Goal: Task Accomplishment & Management: Complete application form

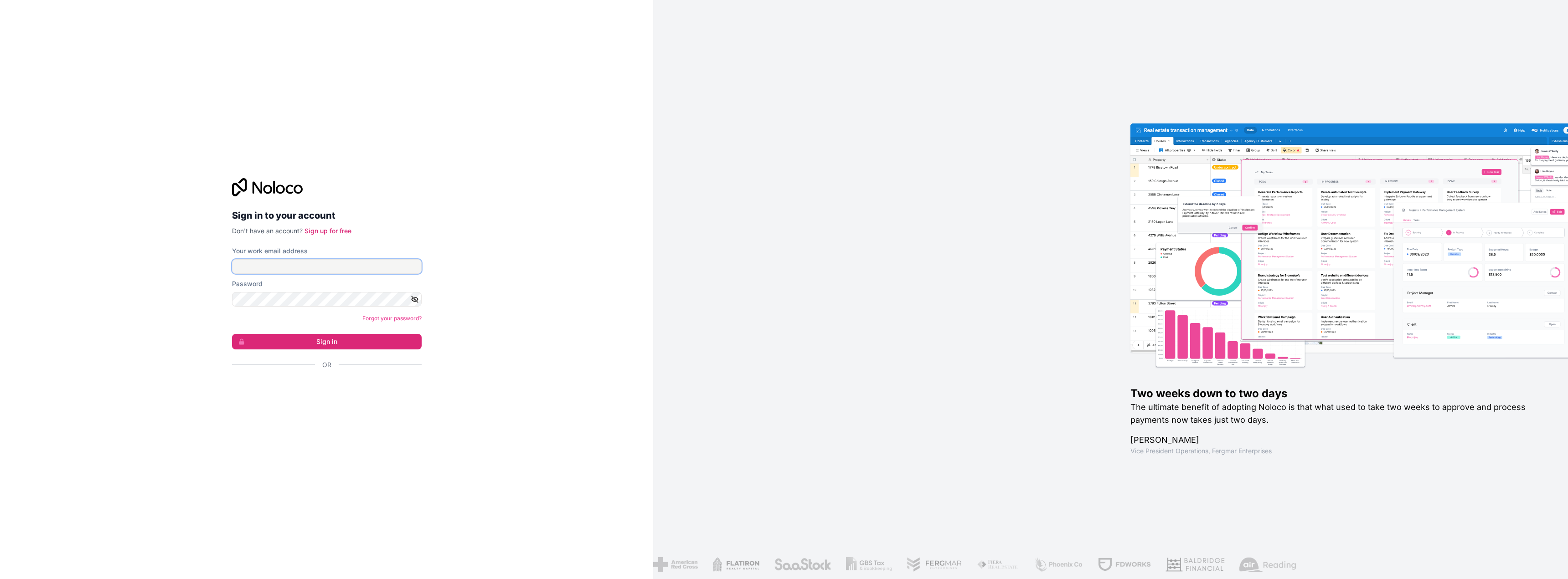
click at [296, 260] on input "Your work email address" at bounding box center [327, 266] width 190 height 15
click at [268, 268] on input "Your work email address" at bounding box center [327, 266] width 190 height 15
click at [326, 231] on link "Sign up for free" at bounding box center [327, 231] width 47 height 8
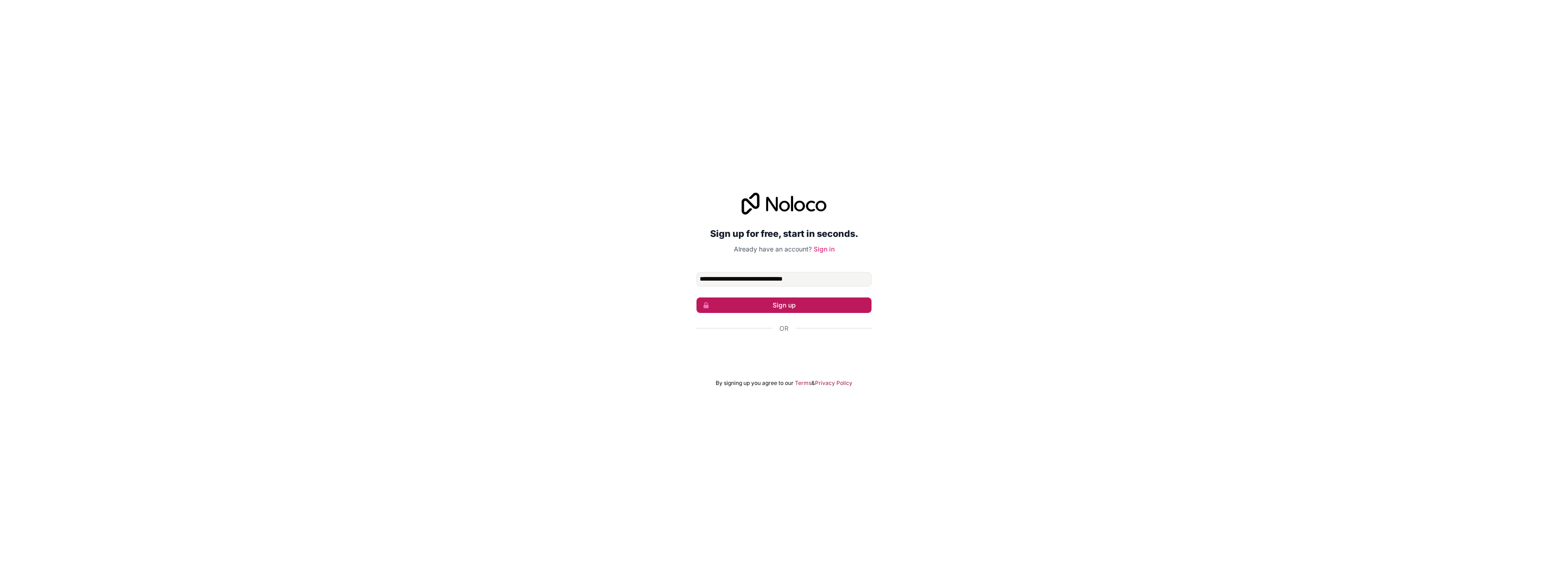
type input "**********"
click at [773, 299] on button "Sign up" at bounding box center [784, 305] width 175 height 15
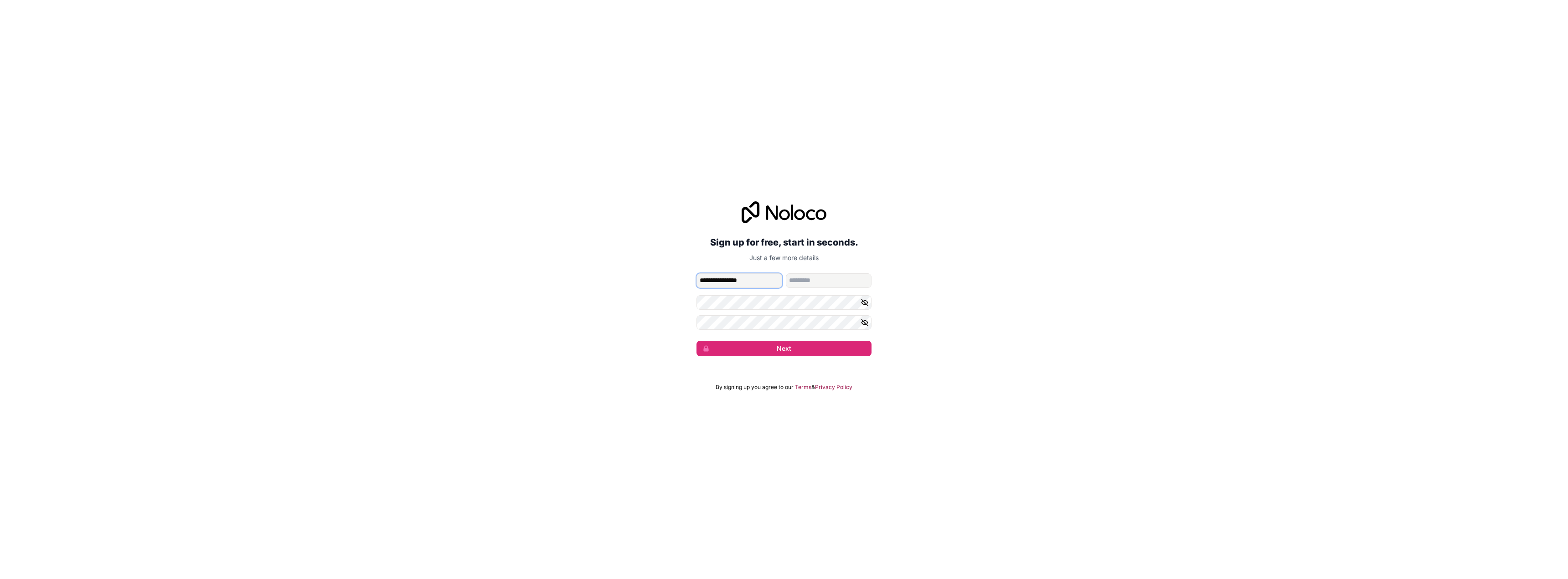
click at [744, 281] on input "**********" at bounding box center [739, 280] width 86 height 15
type input "******"
click at [797, 283] on input "family-name" at bounding box center [828, 280] width 86 height 15
paste input "*********"
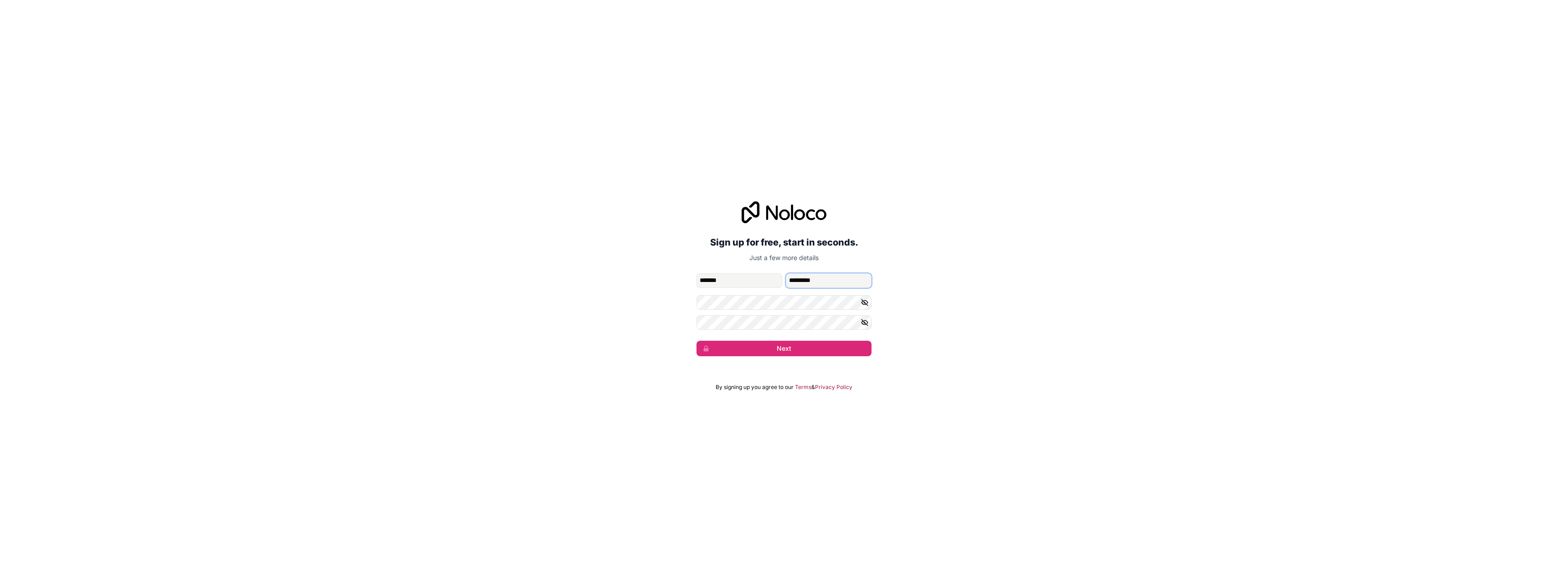
type input "*********"
click at [771, 347] on button "Next" at bounding box center [784, 348] width 175 height 15
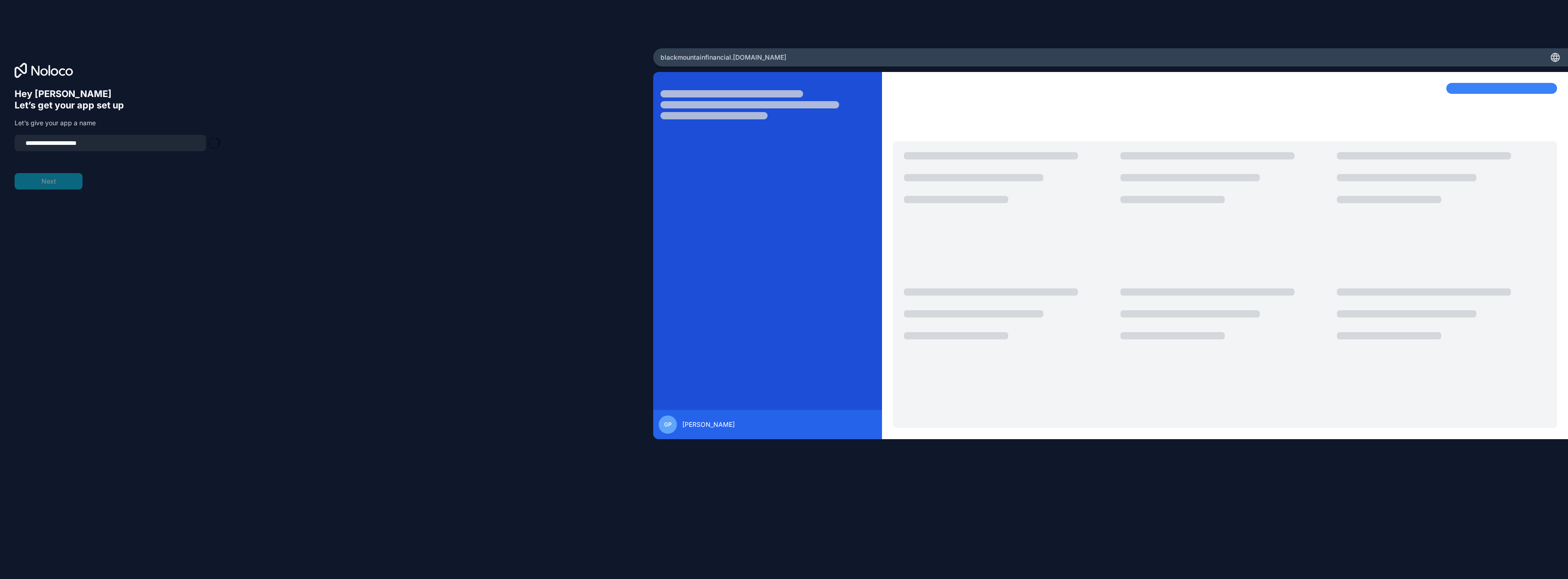
type input "**********"
click at [0, 578] on nordpass-portal at bounding box center [0, 579] width 0 height 0
click at [121, 143] on input "**********" at bounding box center [110, 143] width 181 height 13
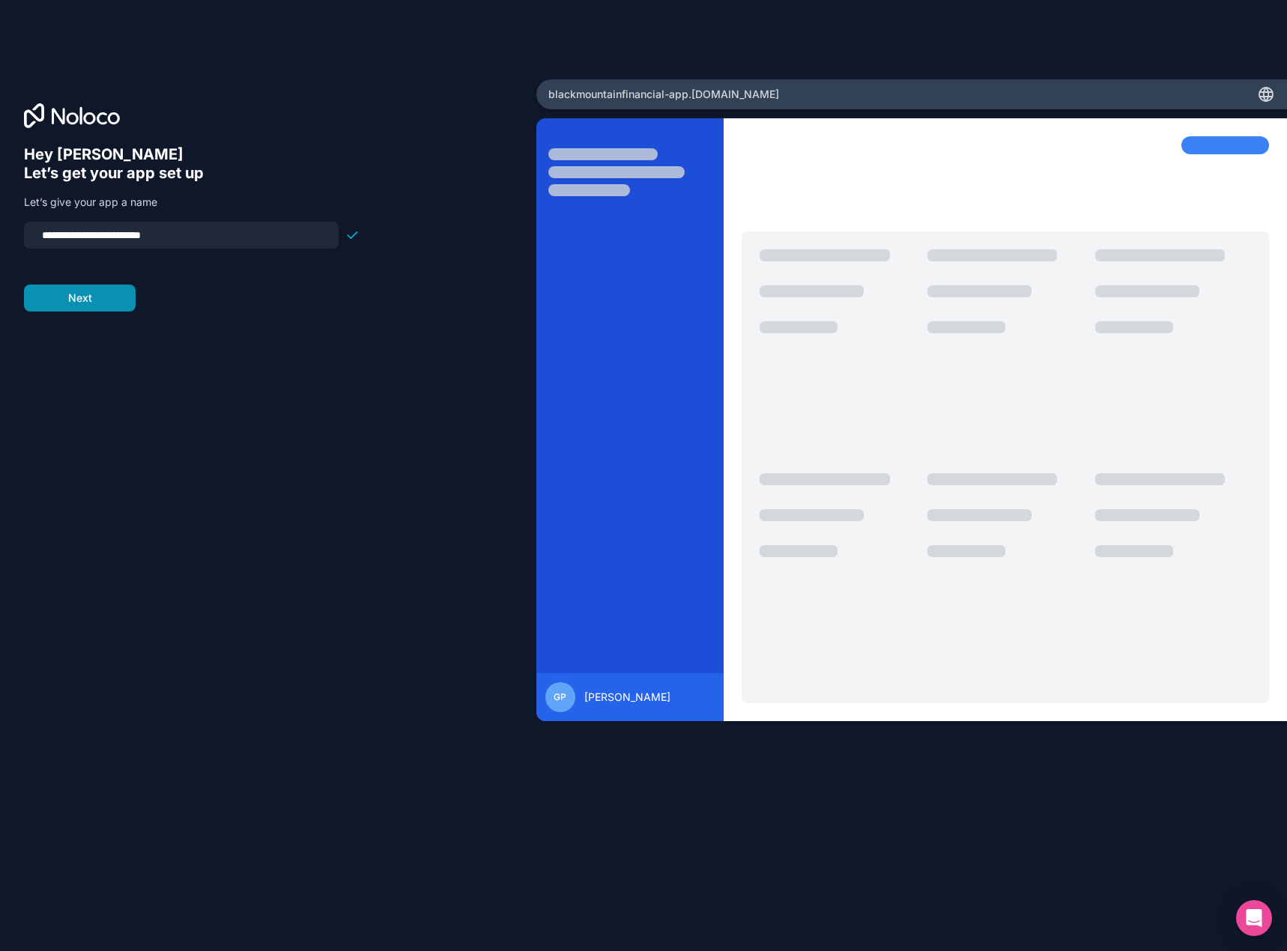
click at [79, 303] on button "Next" at bounding box center [80, 298] width 112 height 27
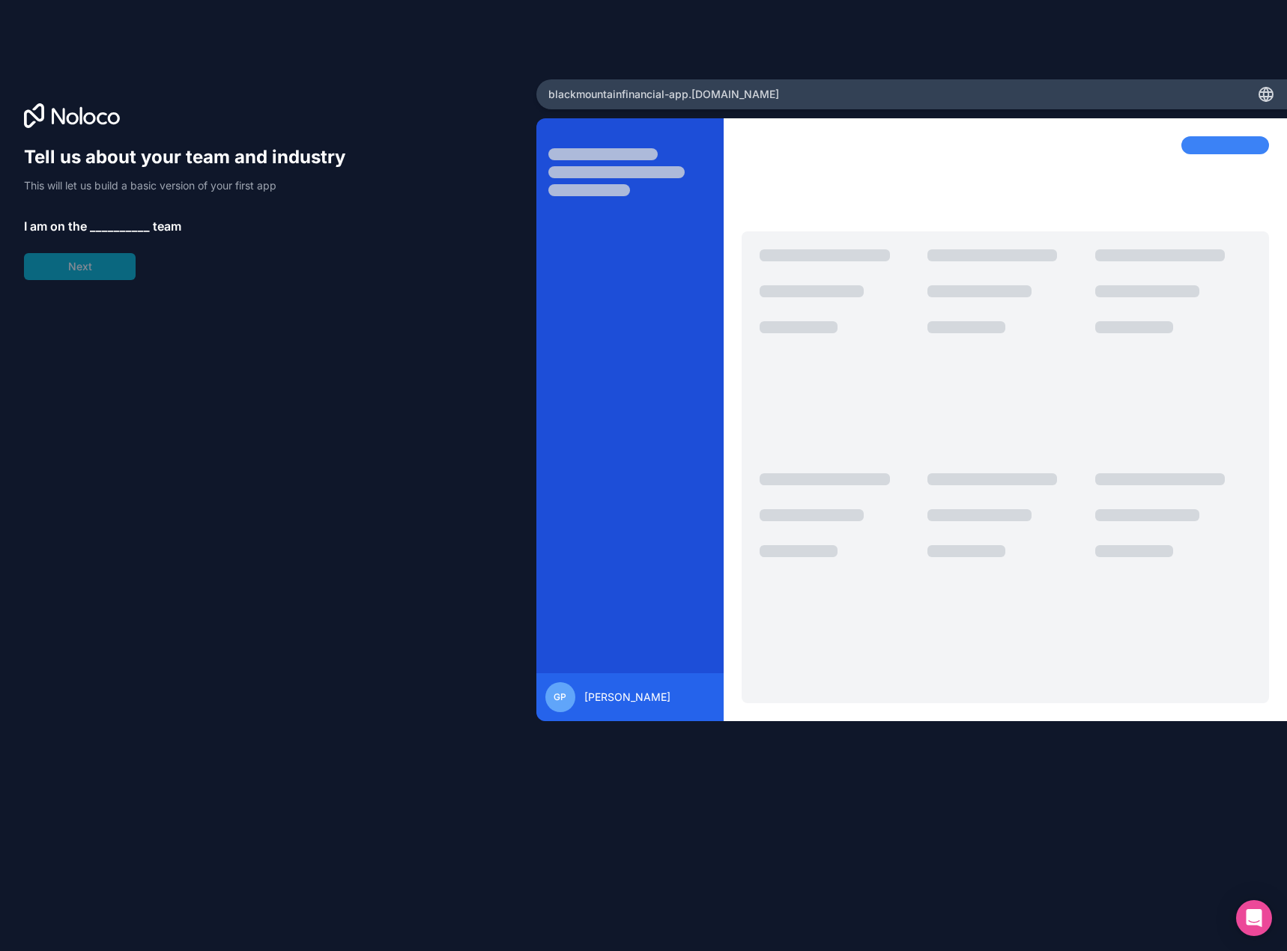
click at [127, 226] on span "__________" at bounding box center [120, 226] width 60 height 18
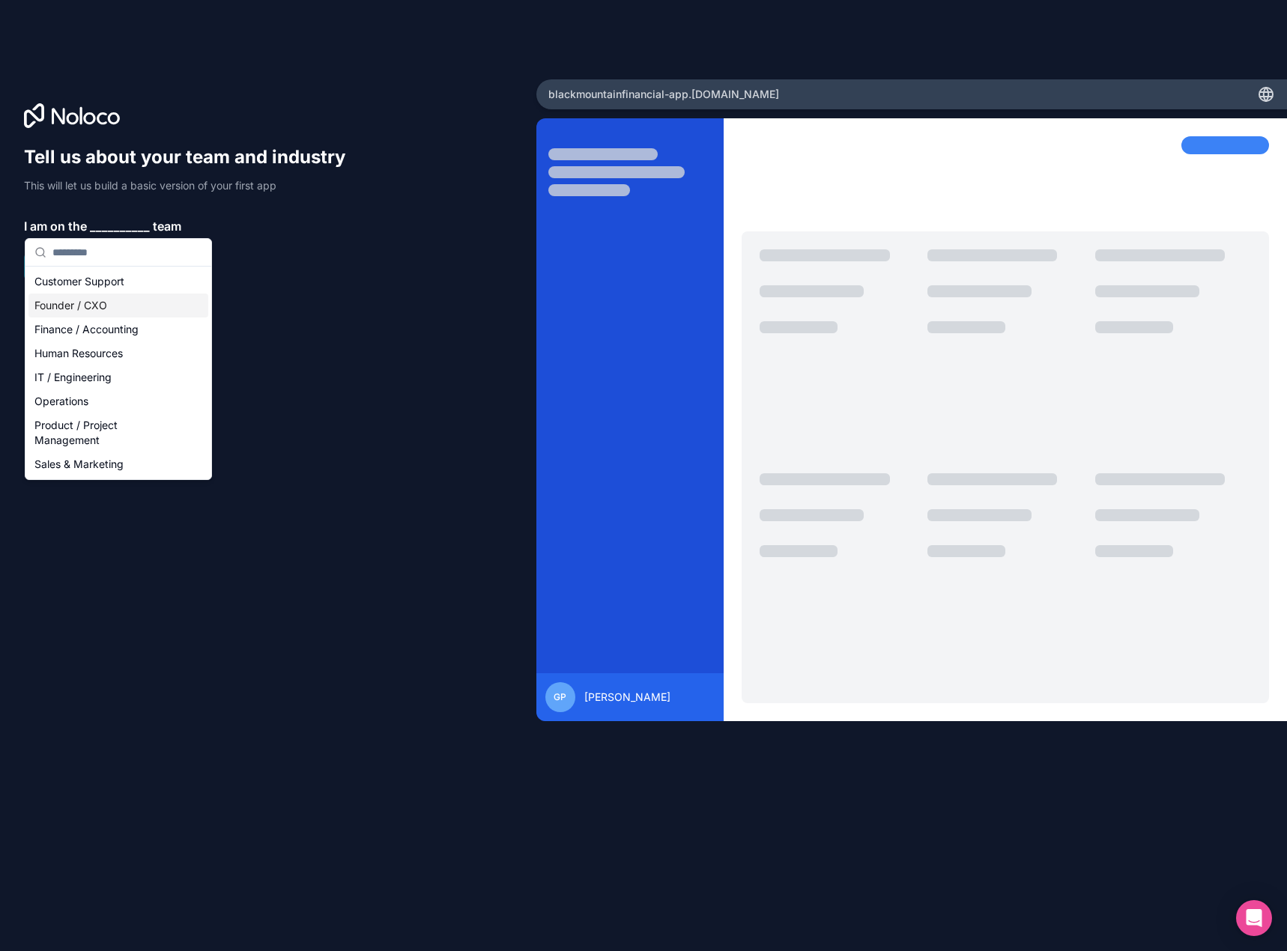
click at [88, 310] on div "Founder / CXO" at bounding box center [118, 306] width 180 height 24
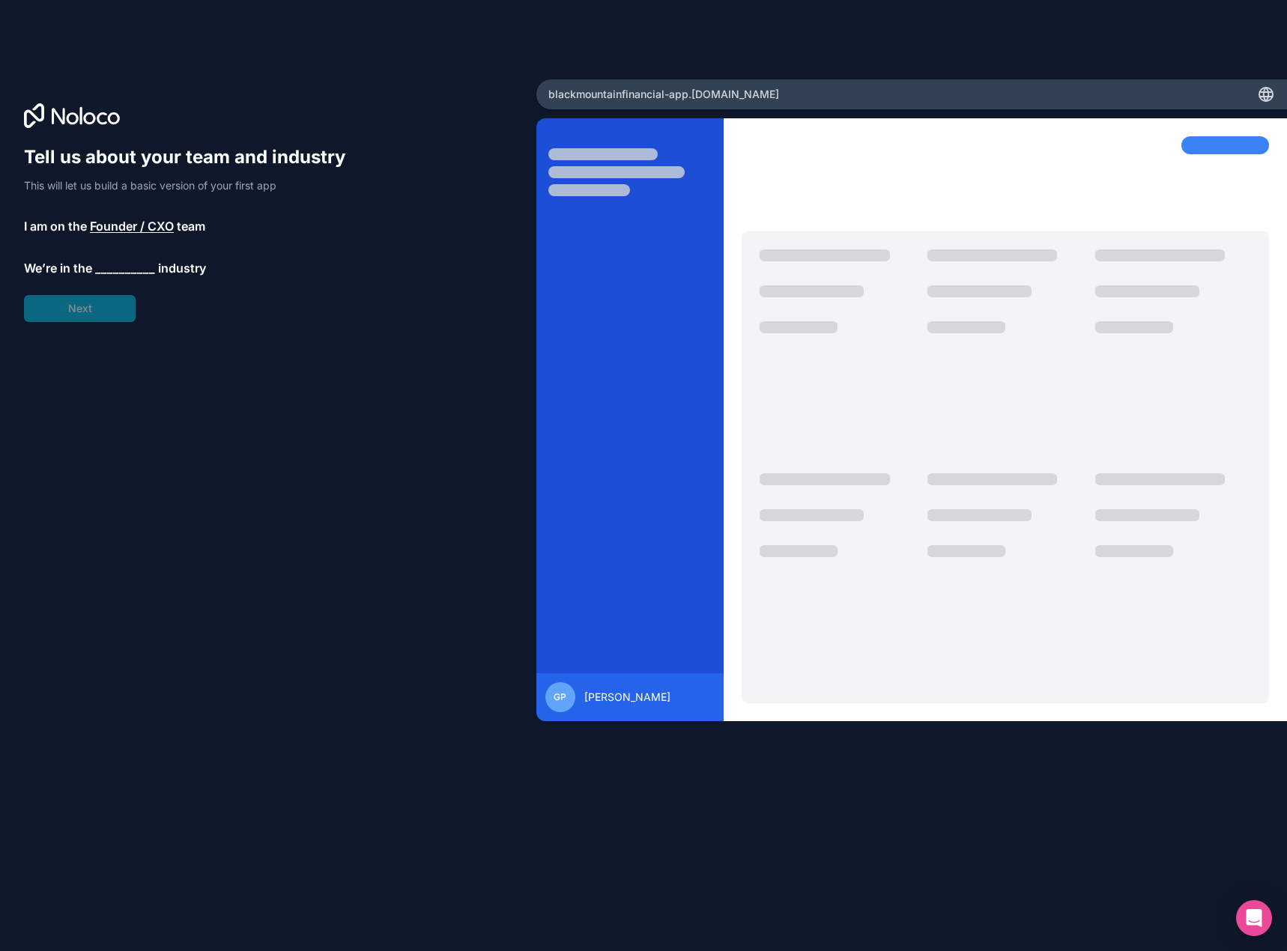
click at [117, 270] on span "__________" at bounding box center [125, 268] width 60 height 18
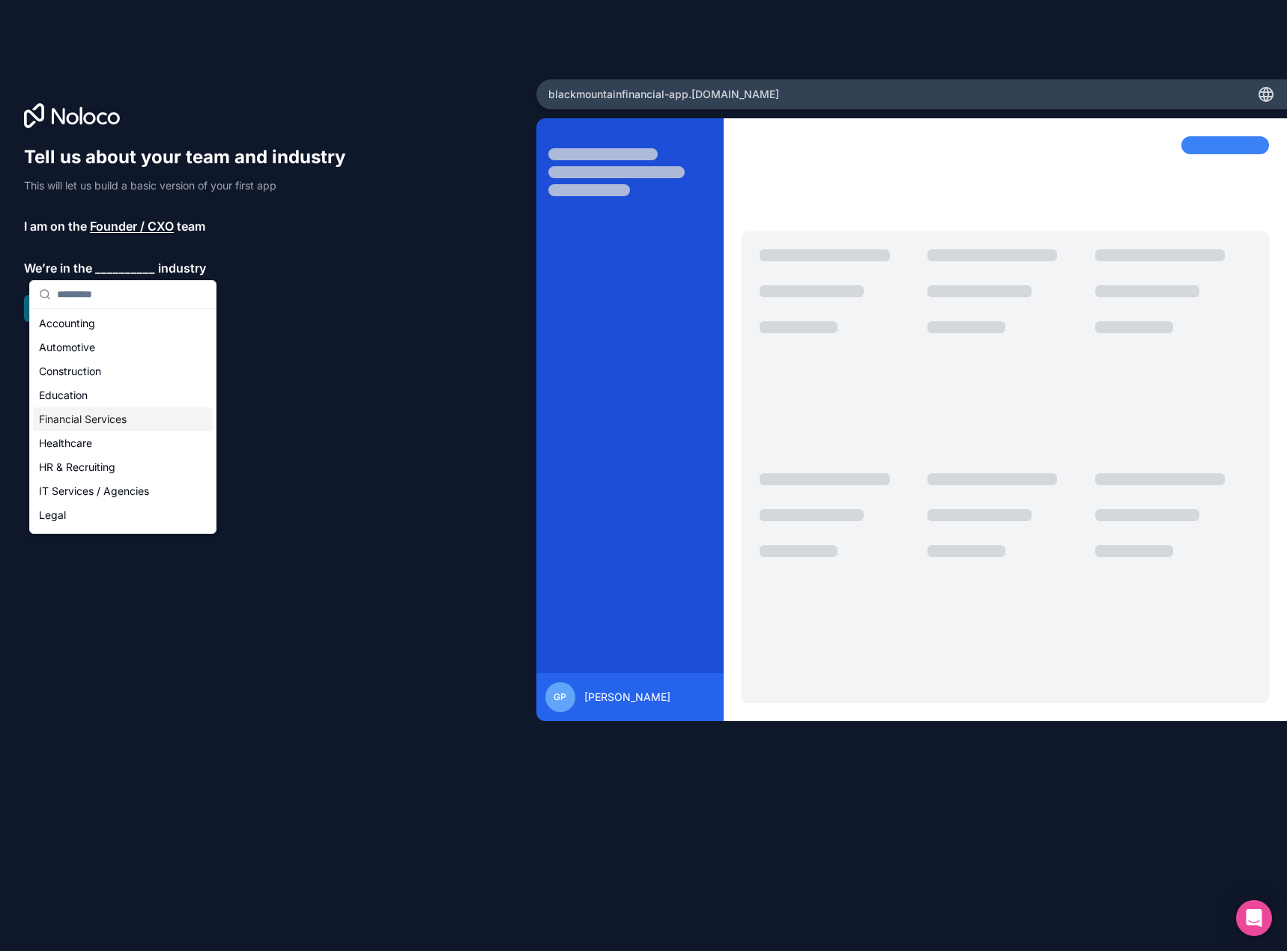
click at [84, 410] on div "Financial Services" at bounding box center [123, 419] width 180 height 24
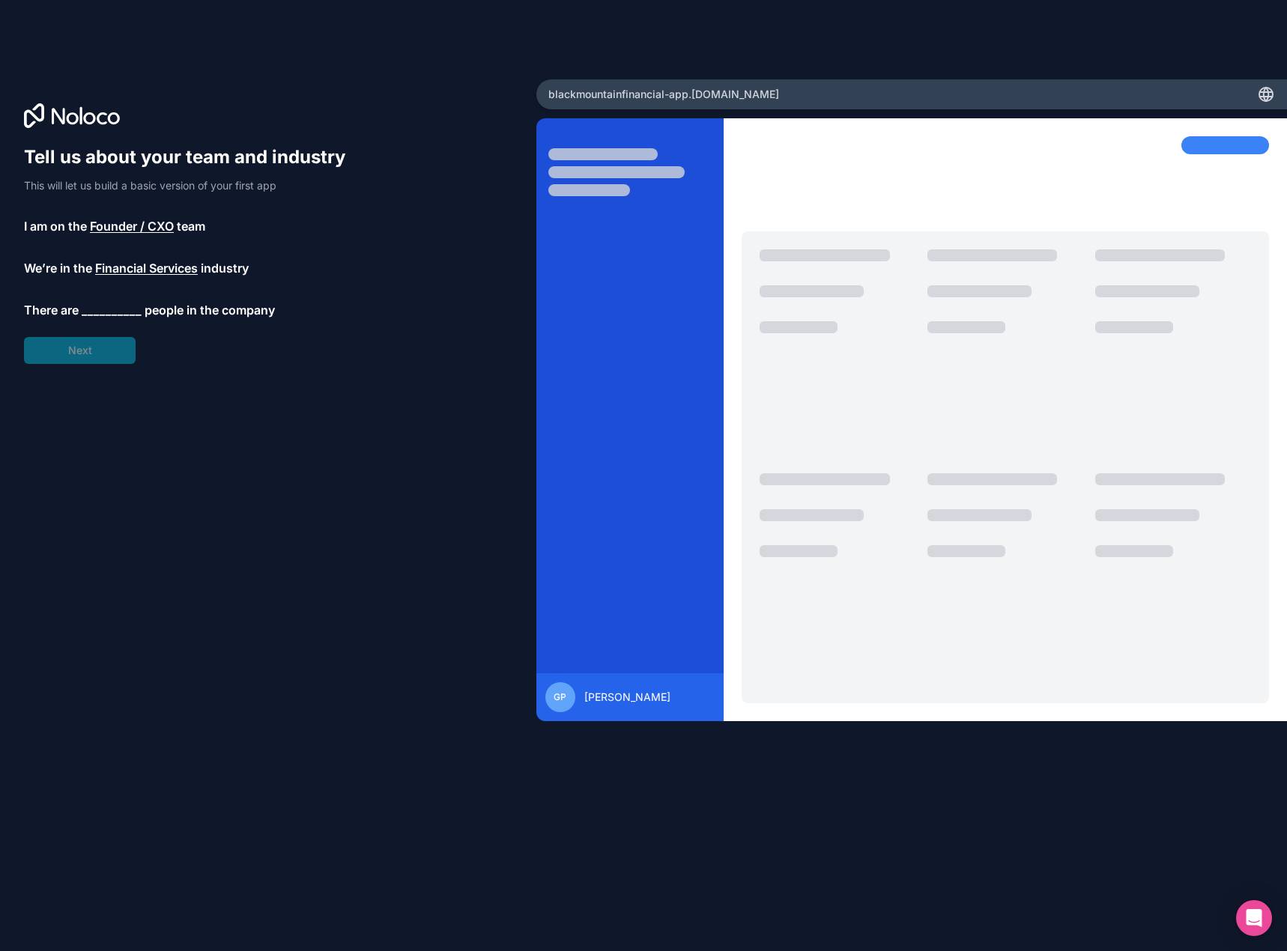
click at [109, 306] on span "__________" at bounding box center [112, 310] width 60 height 18
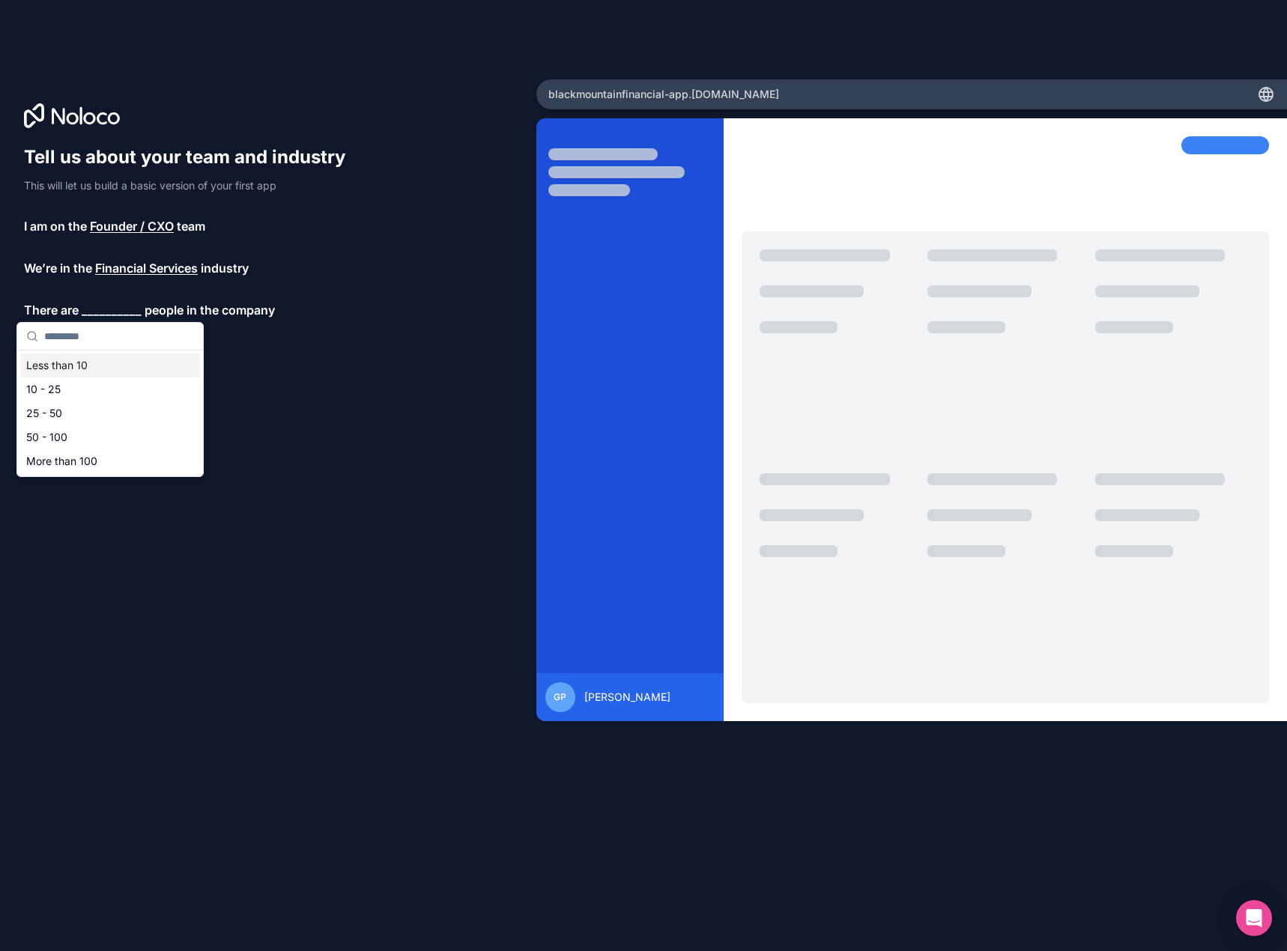
click at [82, 365] on div "Less than 10" at bounding box center [110, 365] width 180 height 24
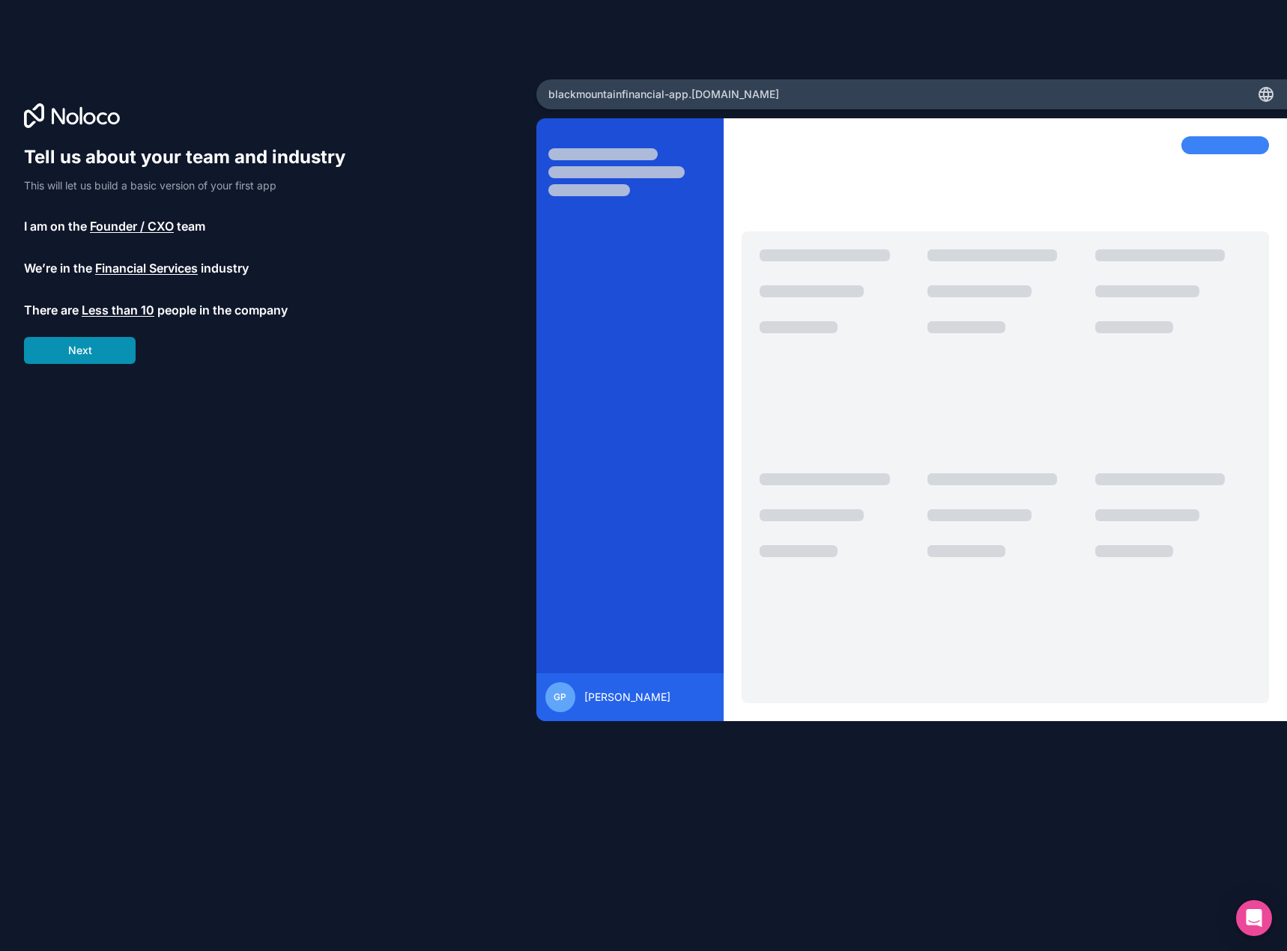
click at [86, 350] on button "Next" at bounding box center [80, 350] width 112 height 27
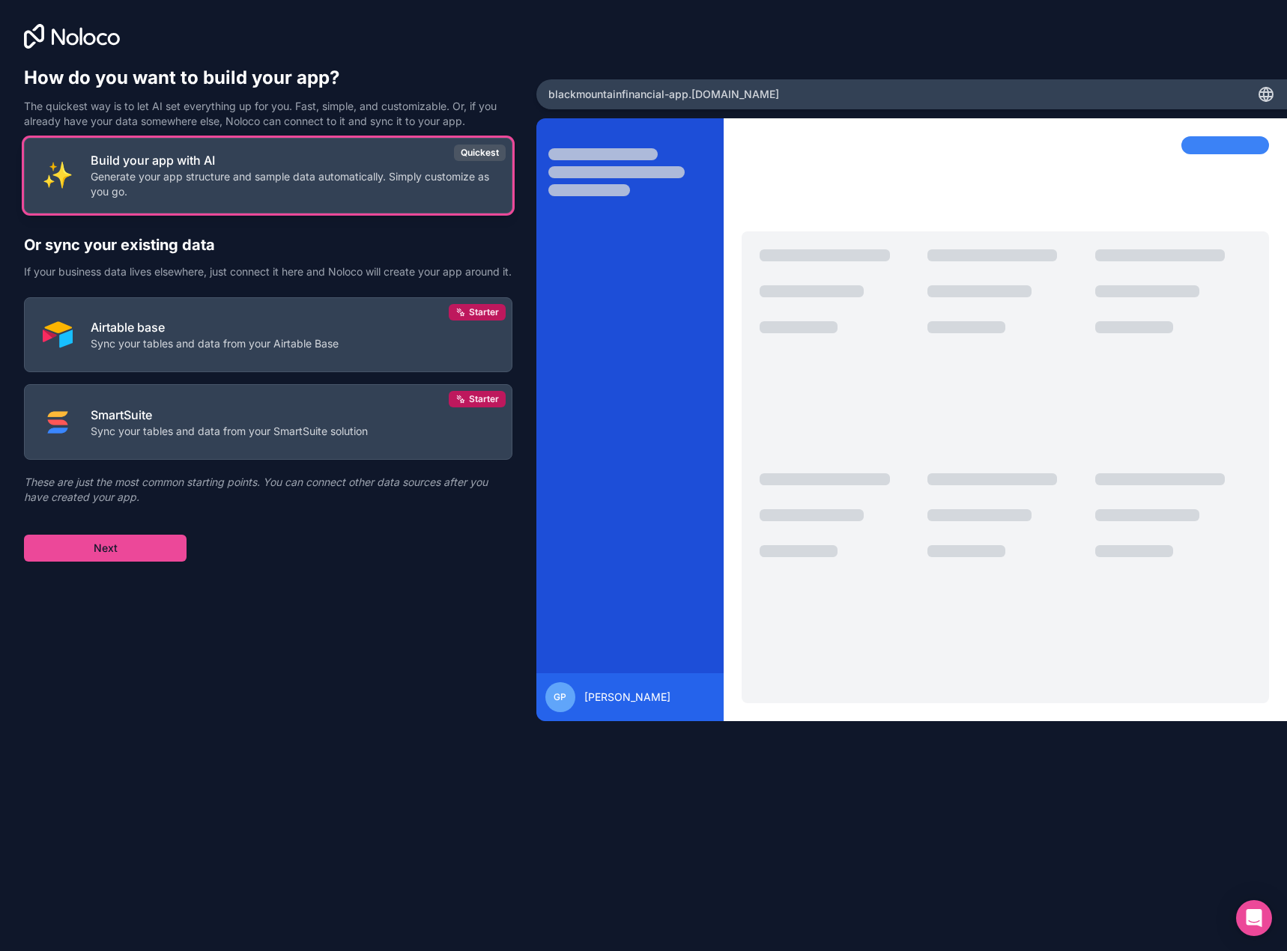
click at [154, 187] on p "Generate your app structure and sample data automatically. Simply customize as …" at bounding box center [292, 184] width 403 height 30
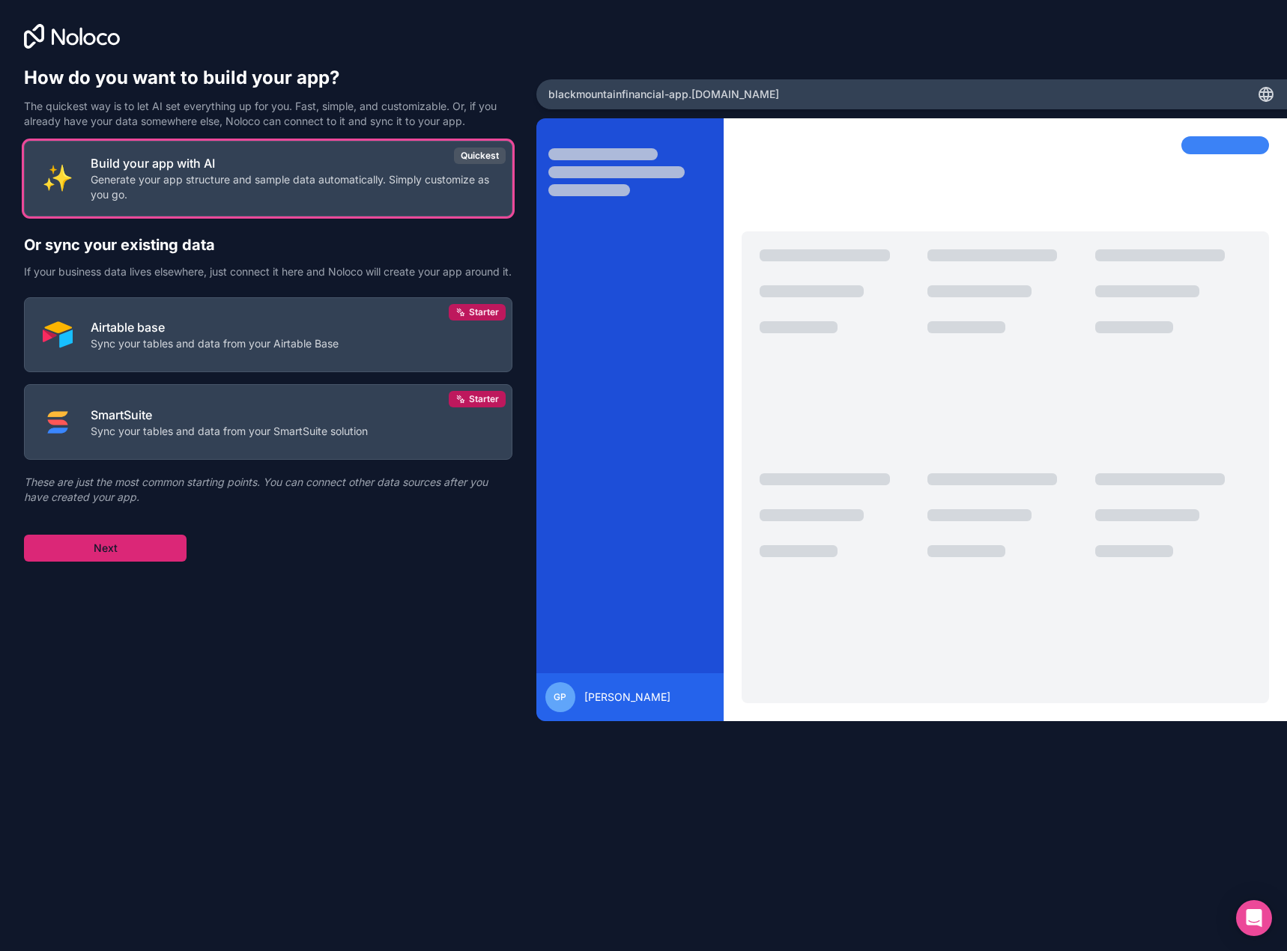
click at [106, 560] on button "Next" at bounding box center [105, 548] width 162 height 27
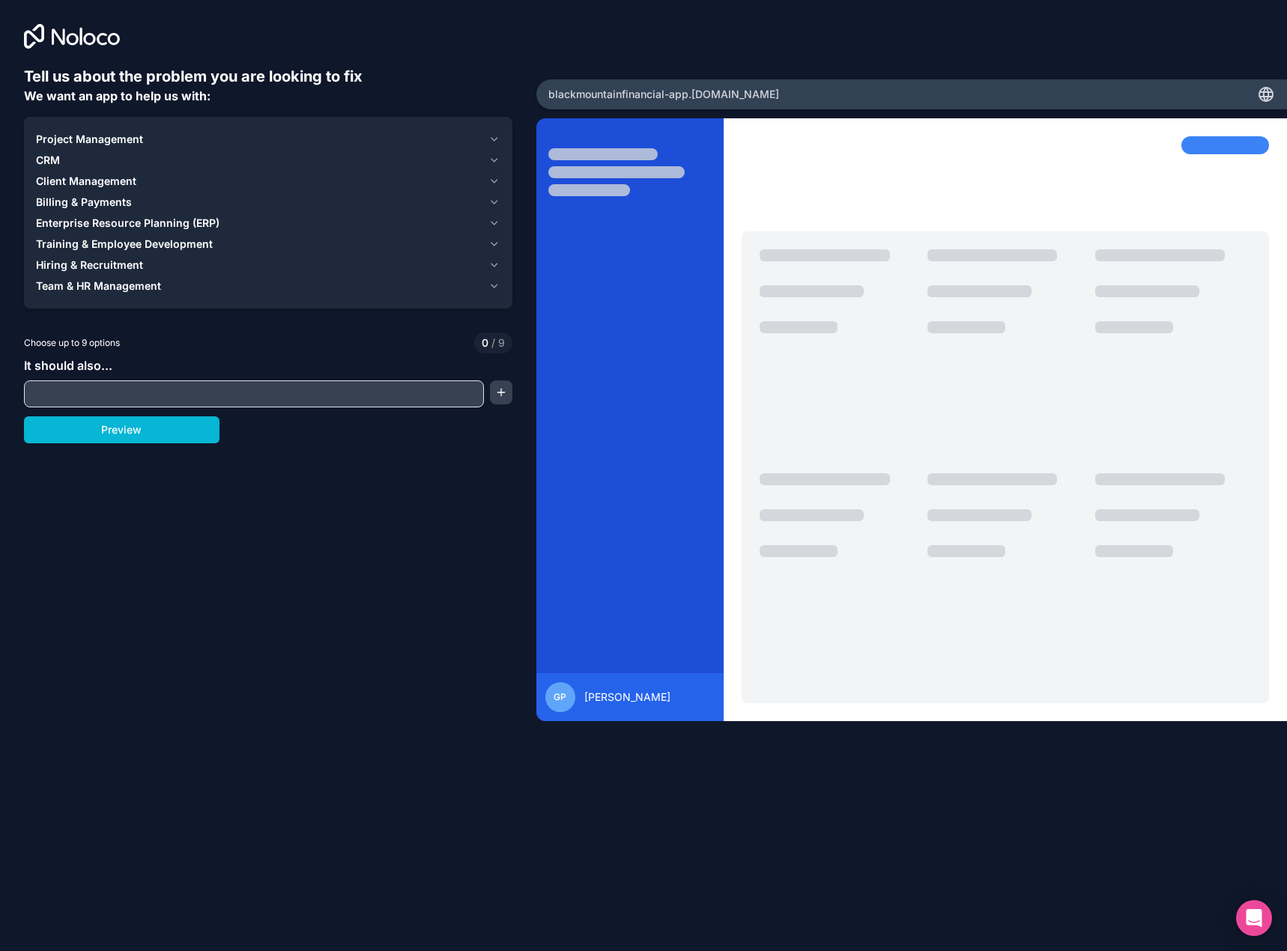
click at [74, 180] on span "Client Management" at bounding box center [86, 181] width 100 height 15
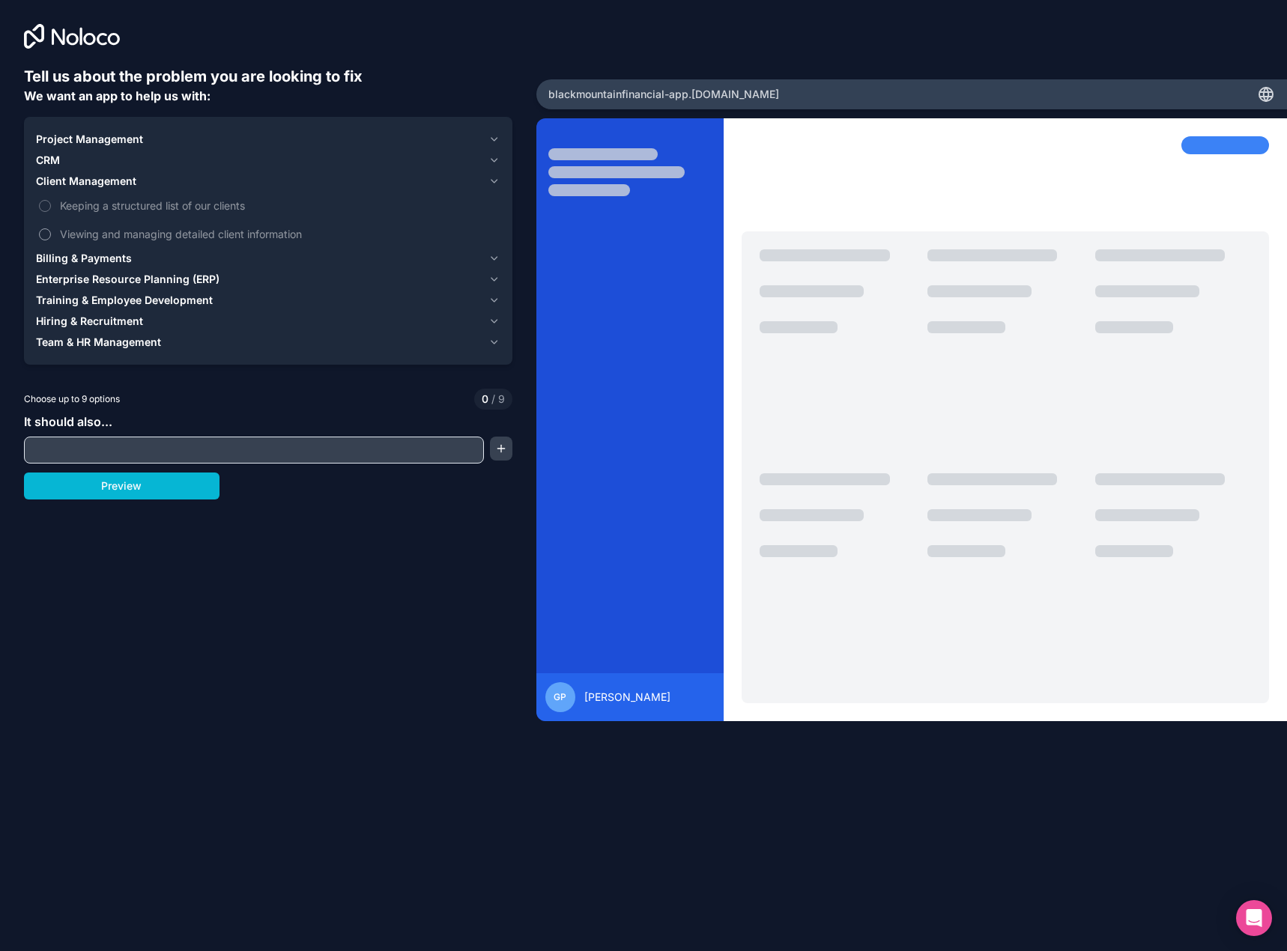
click at [38, 231] on label "Viewing and managing detailed client information" at bounding box center [268, 234] width 464 height 28
click at [39, 231] on button "Viewing and managing detailed client information" at bounding box center [45, 234] width 12 height 12
click at [45, 204] on button "Keeping a structured list of our clients" at bounding box center [45, 206] width 12 height 12
click at [47, 171] on button "Client Management 2" at bounding box center [268, 181] width 464 height 21
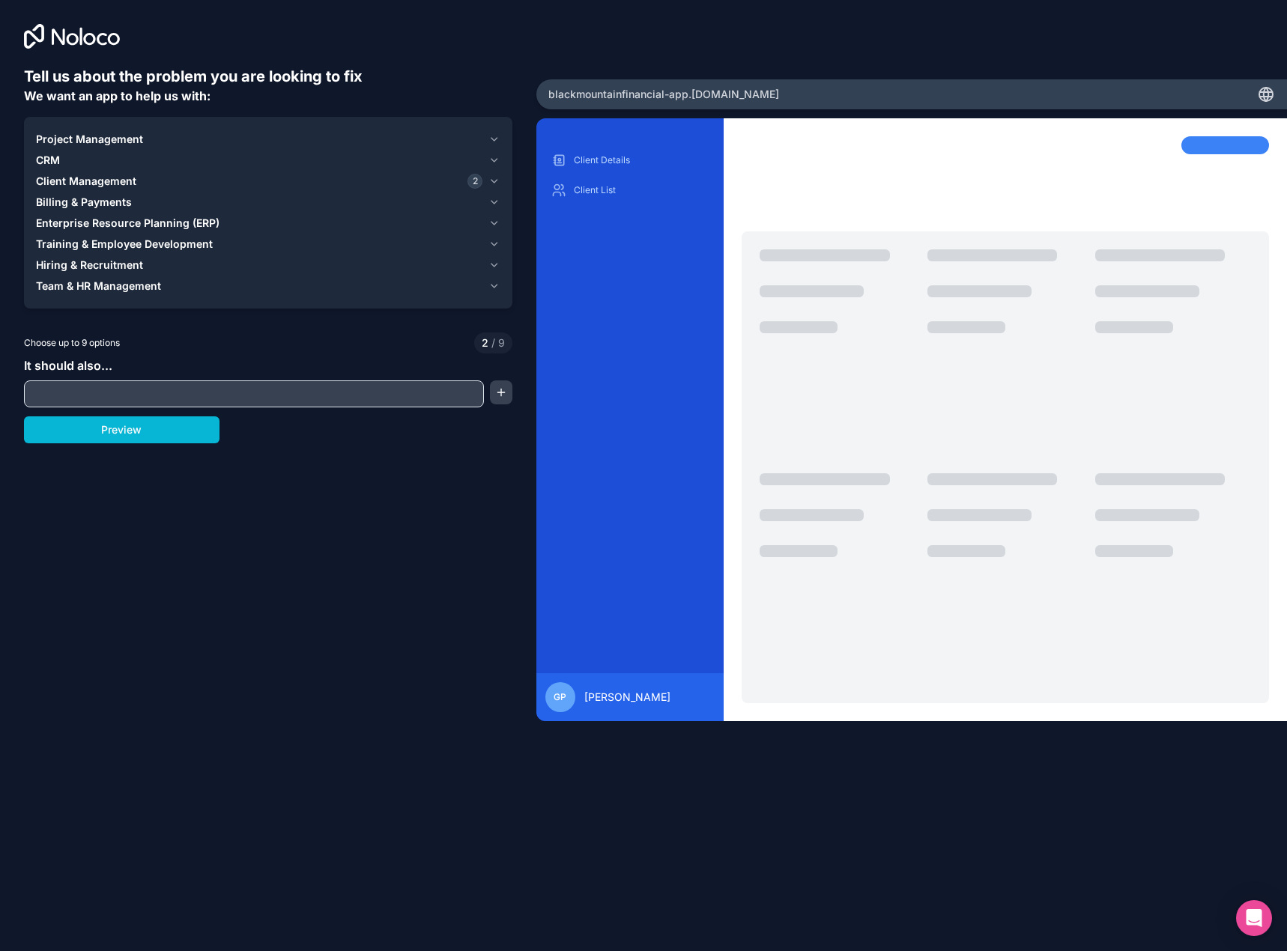
click at [55, 161] on span "CRM" at bounding box center [48, 160] width 24 height 15
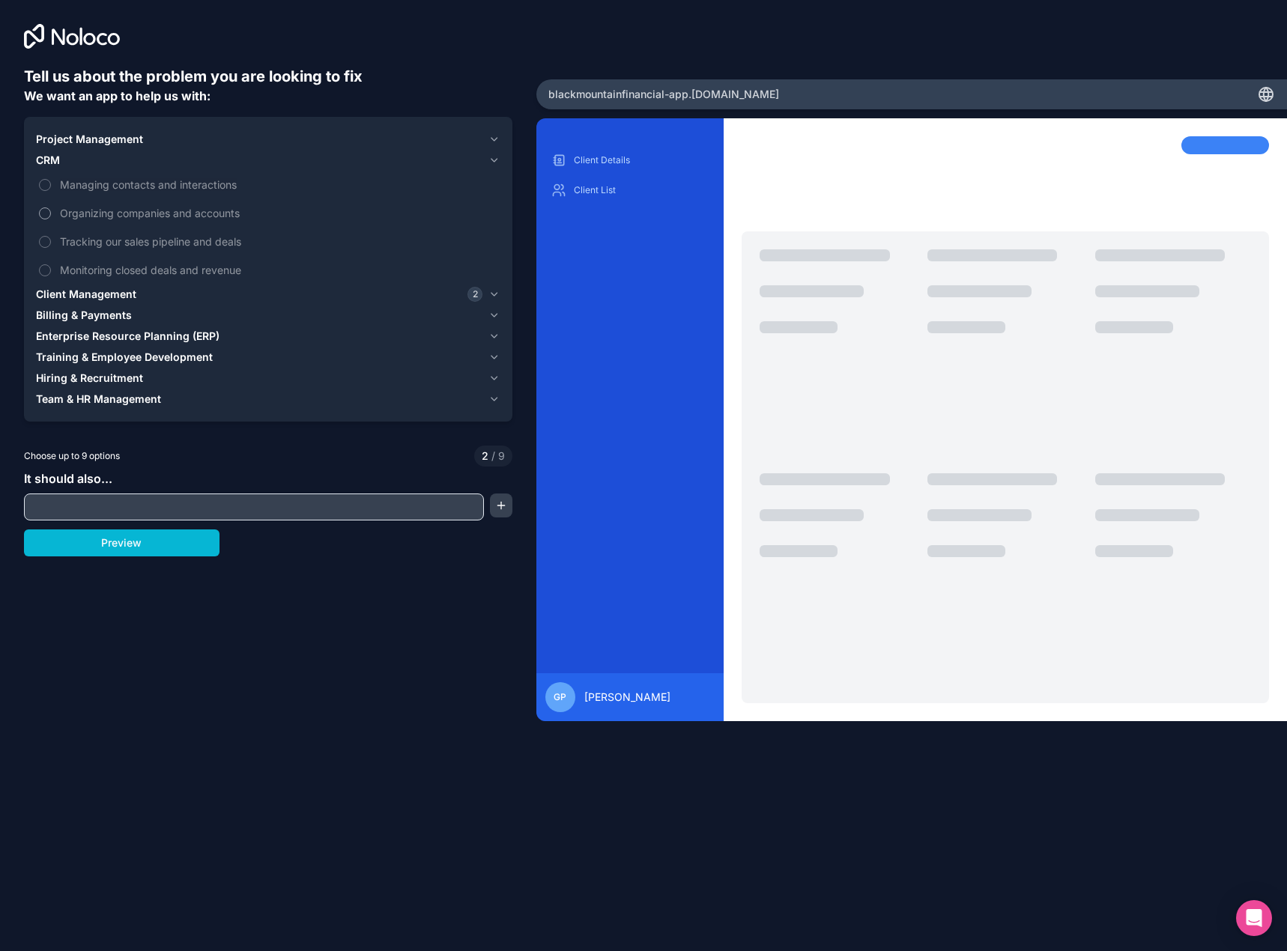
click at [41, 207] on label "Organizing companies and accounts" at bounding box center [268, 213] width 464 height 28
click at [41, 207] on button "Organizing companies and accounts" at bounding box center [45, 213] width 12 height 12
click at [42, 238] on button "Tracking our sales pipeline and deals" at bounding box center [45, 242] width 12 height 12
click at [42, 262] on label "Monitoring closed deals and revenue" at bounding box center [268, 270] width 464 height 28
click at [42, 264] on button "Monitoring closed deals and revenue" at bounding box center [45, 270] width 12 height 12
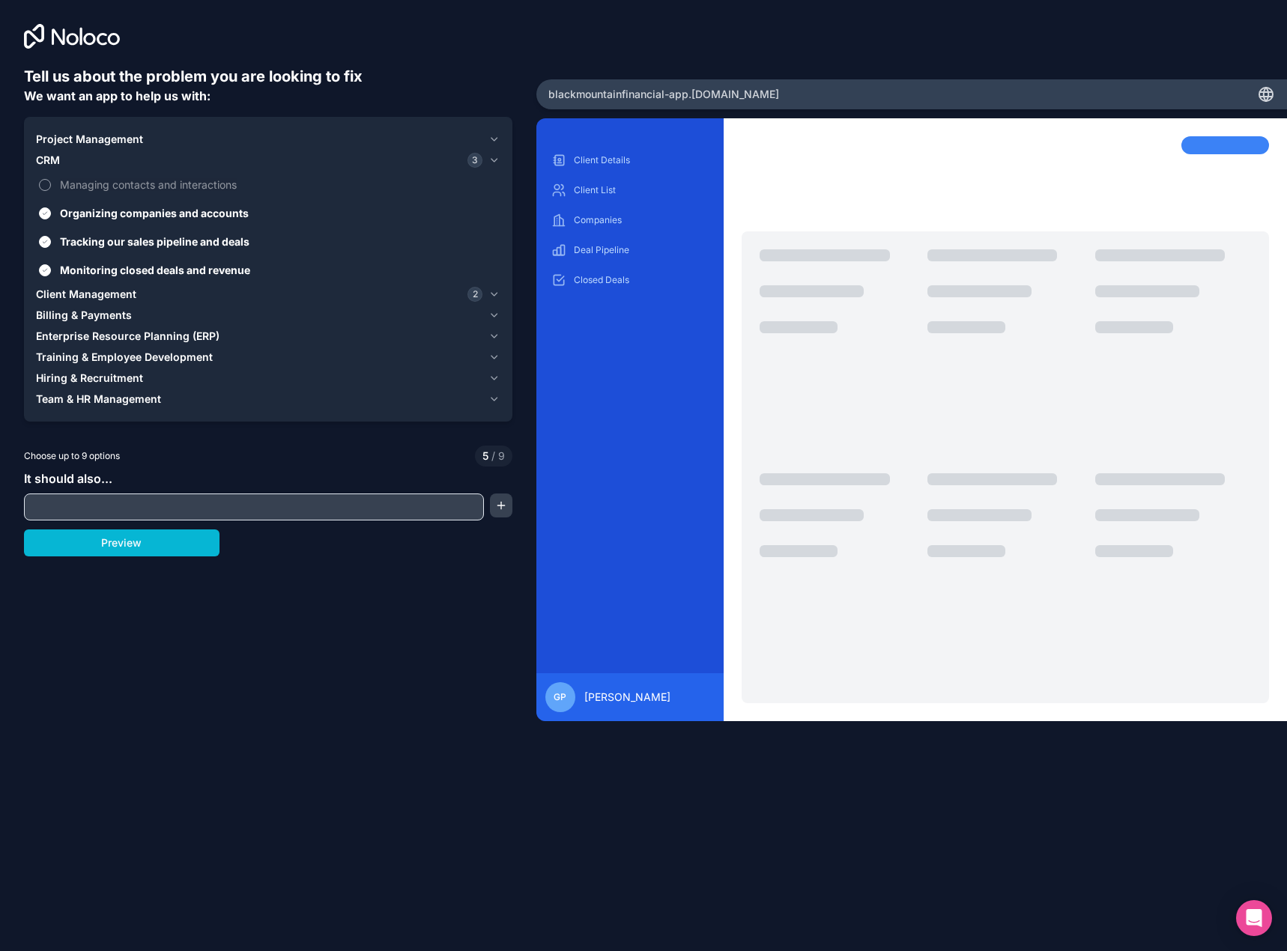
click at [37, 180] on label "Managing contacts and interactions" at bounding box center [268, 185] width 464 height 28
click at [39, 180] on button "Managing contacts and interactions" at bounding box center [45, 185] width 12 height 12
click at [134, 291] on span "Client Management" at bounding box center [86, 294] width 100 height 15
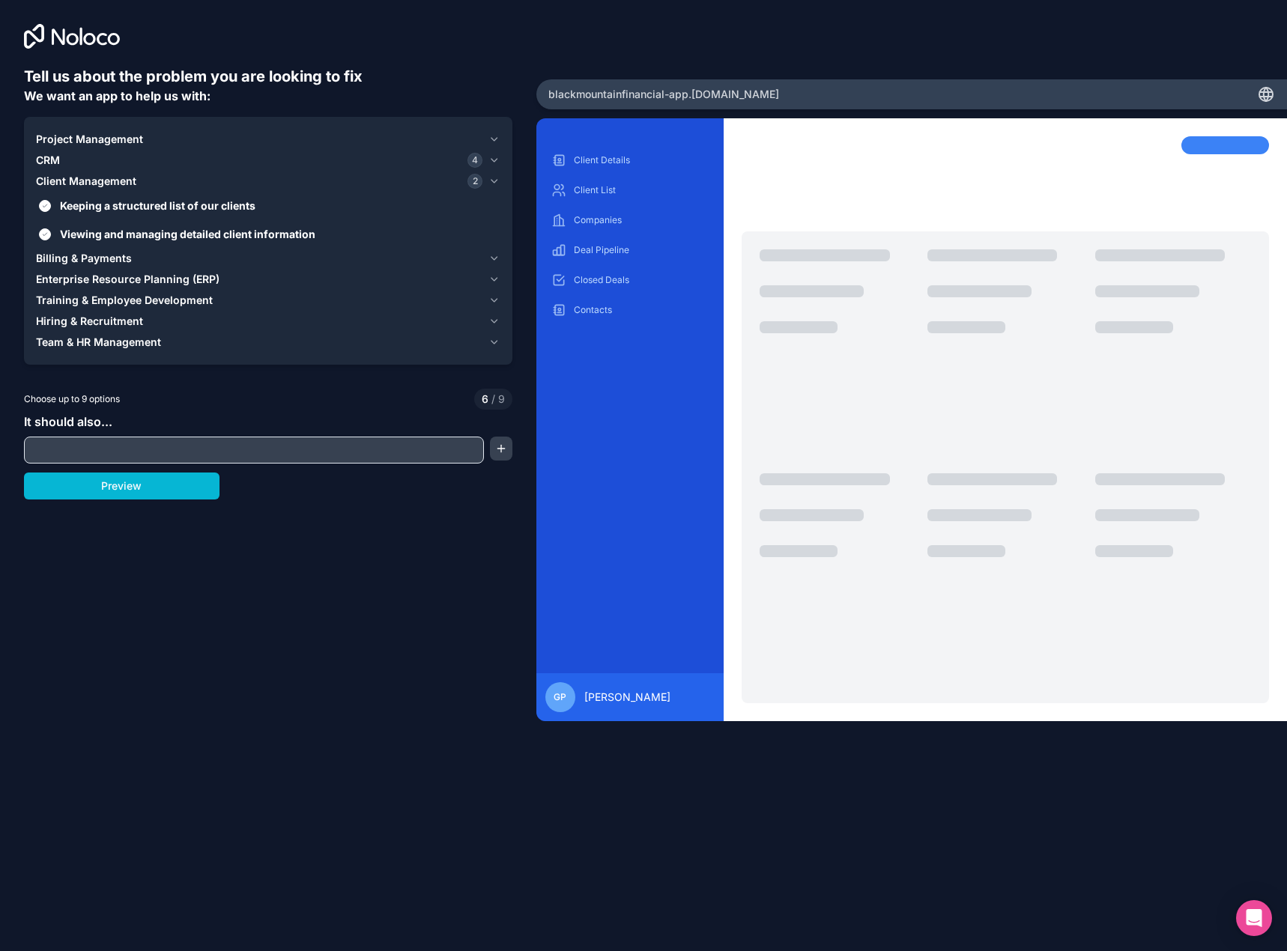
click at [97, 273] on span "Enterprise Resource Planning (ERP)" at bounding box center [127, 279] width 183 height 15
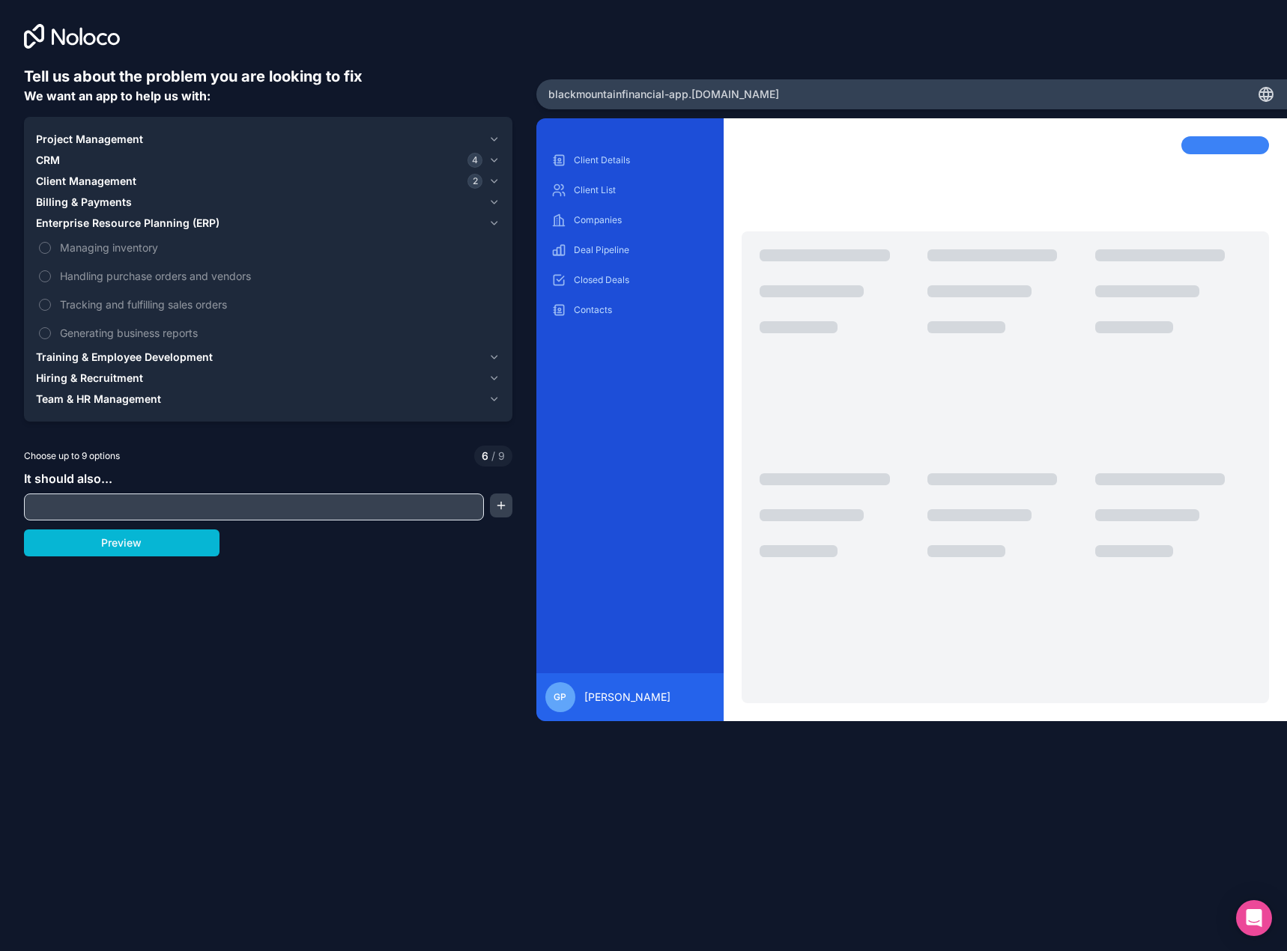
click at [127, 502] on input "text" at bounding box center [254, 506] width 452 height 21
click at [58, 516] on input "text" at bounding box center [254, 506] width 452 height 21
paste input "**********"
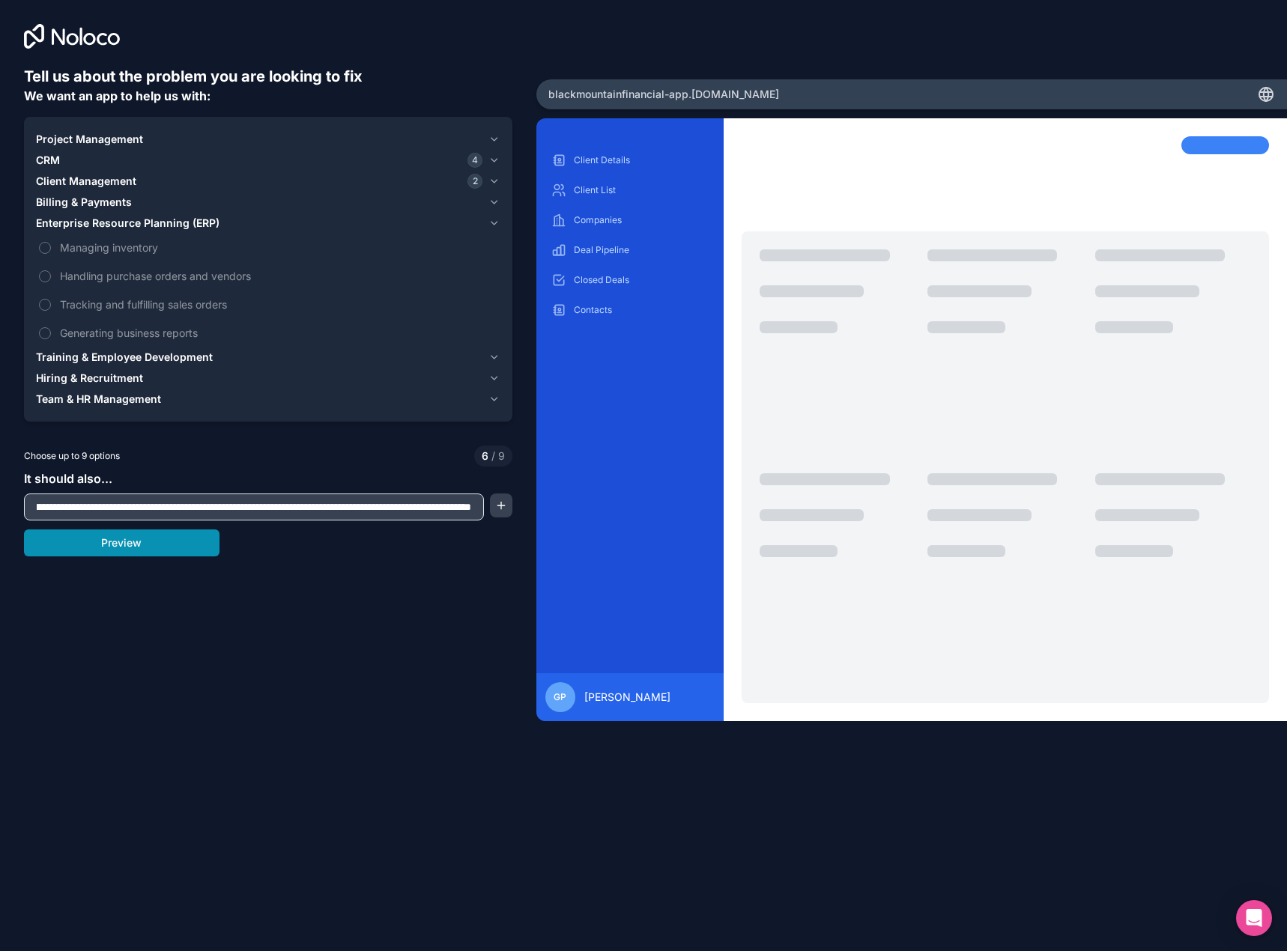
type input "**********"
click at [139, 553] on button "Preview" at bounding box center [121, 542] width 195 height 27
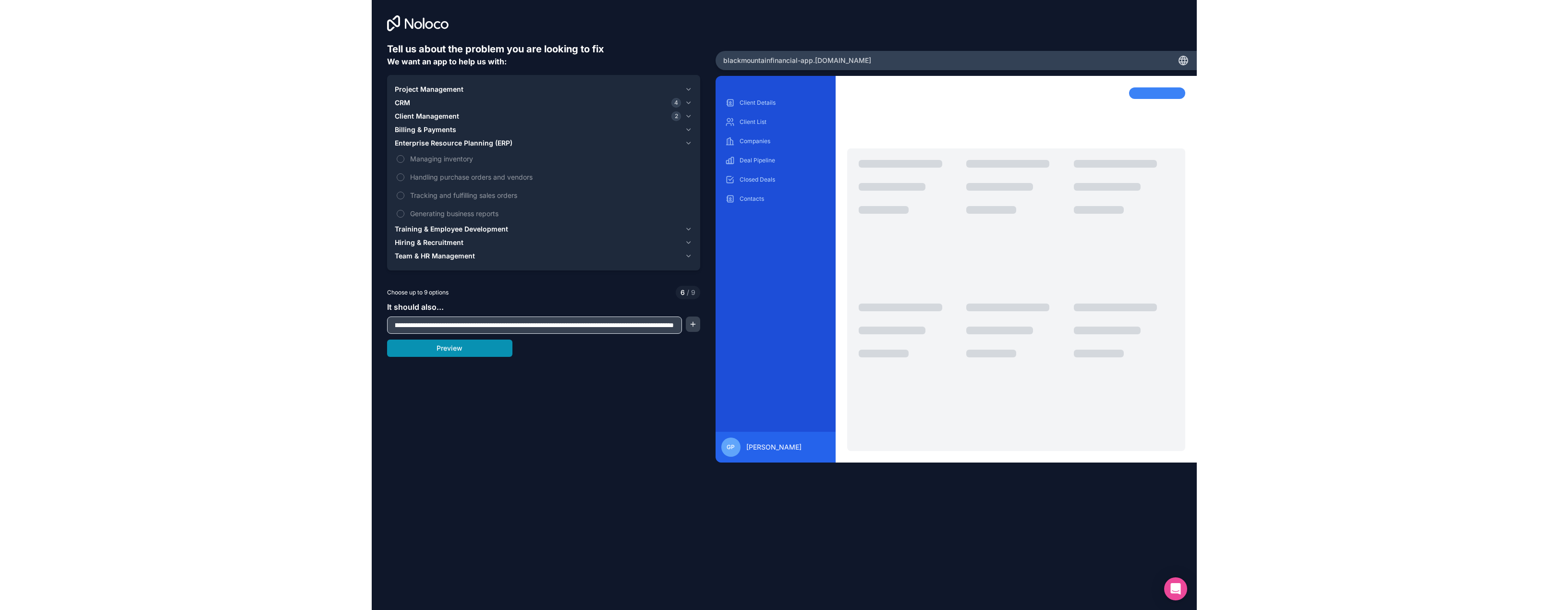
scroll to position [0, 0]
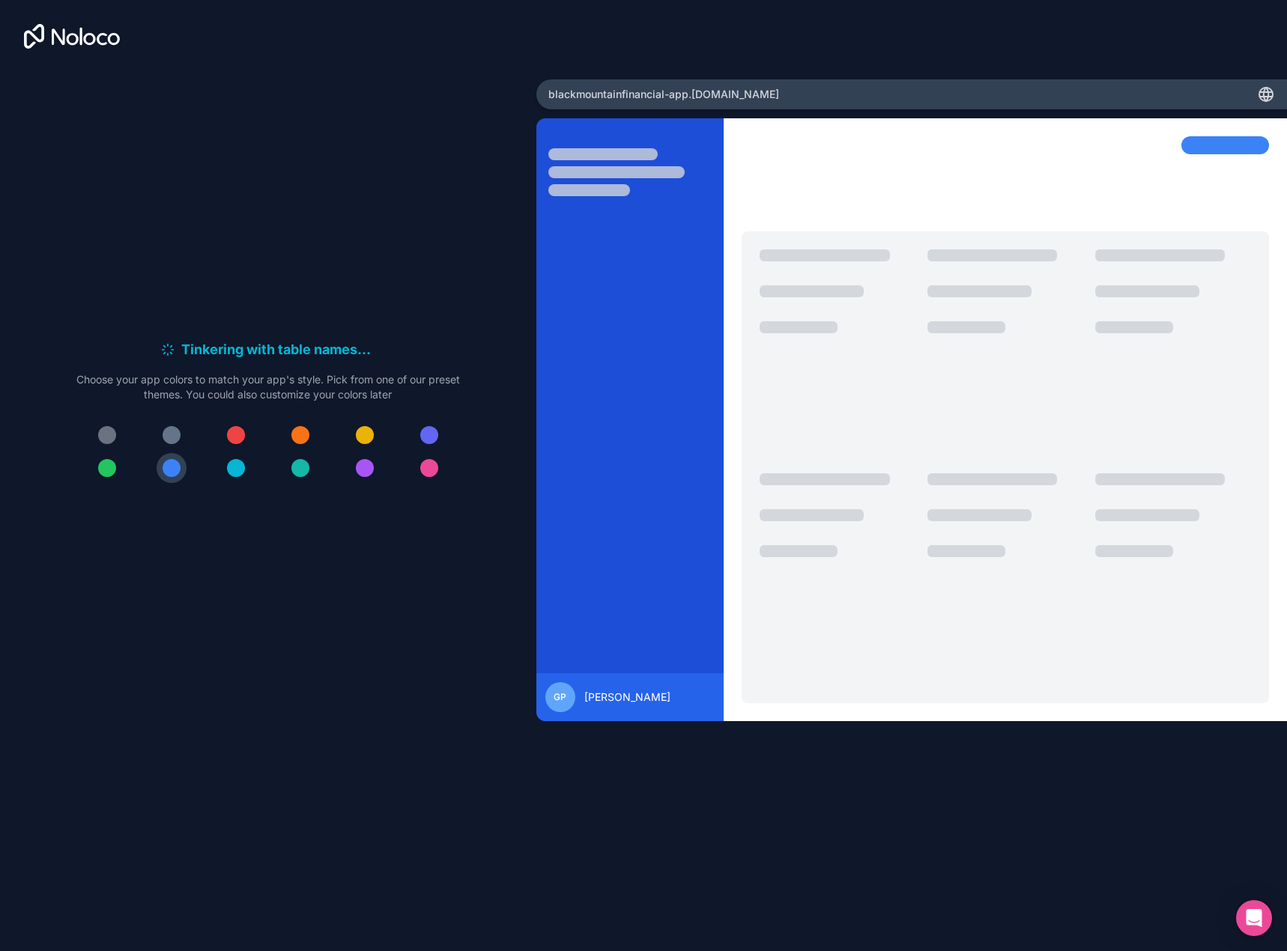
click at [105, 440] on div at bounding box center [107, 435] width 18 height 18
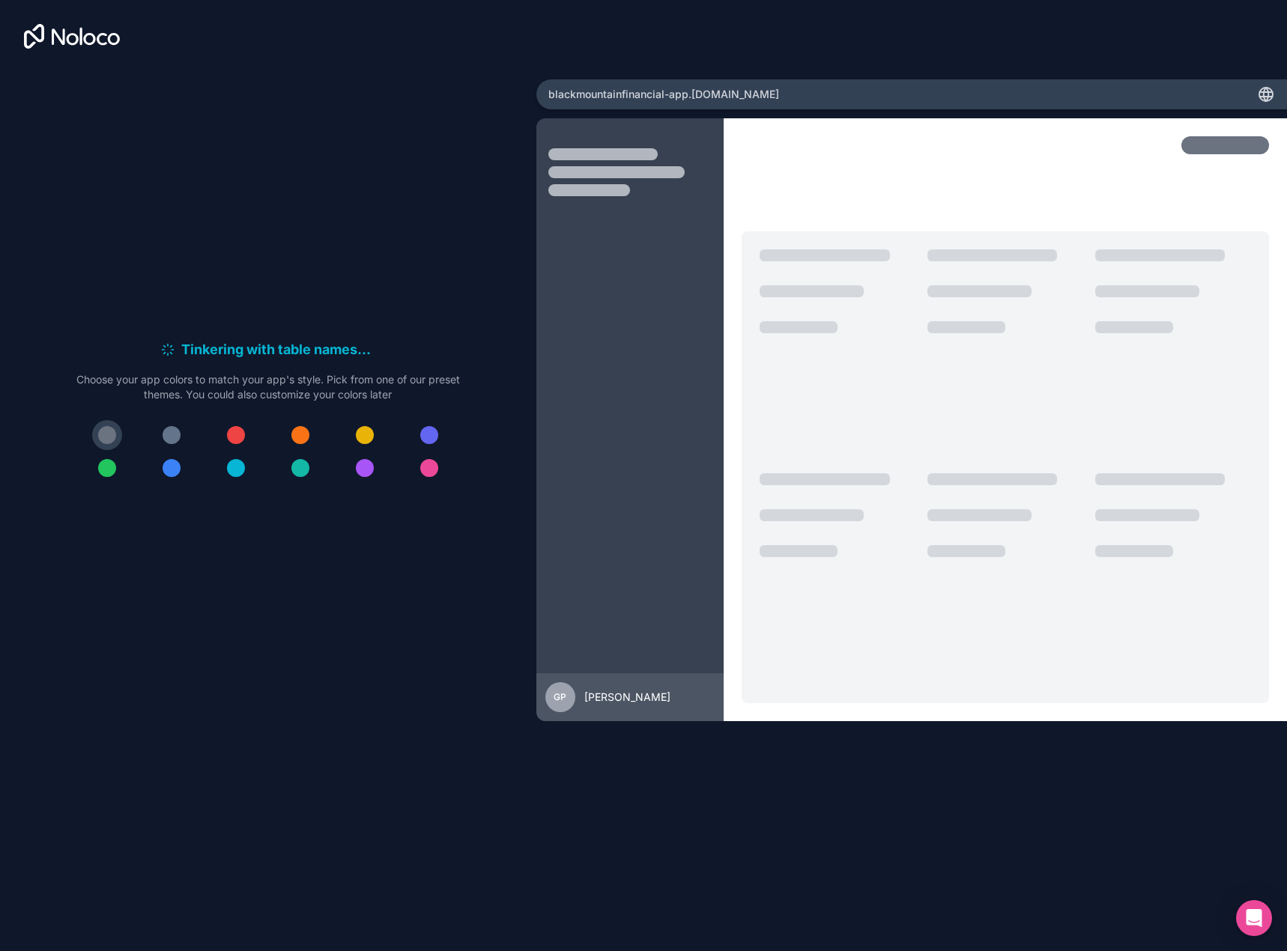
click at [167, 434] on div at bounding box center [171, 435] width 18 height 18
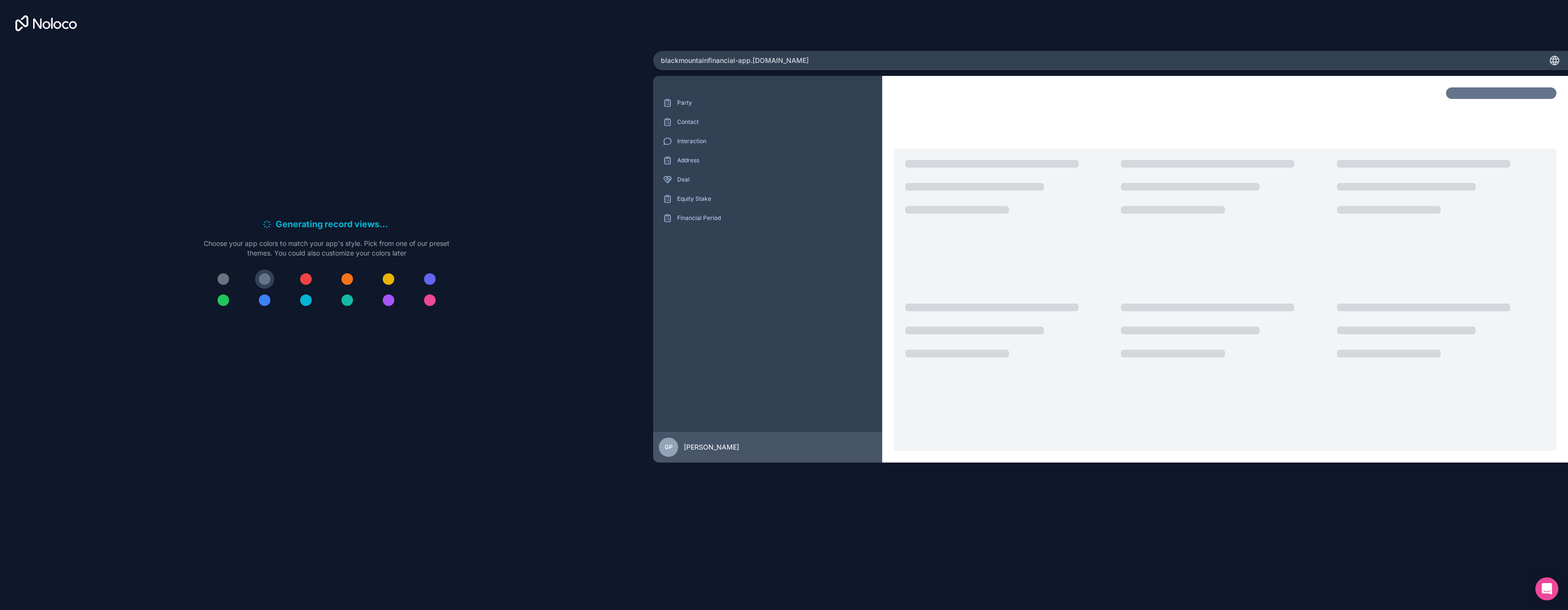
click at [945, 31] on div "Generating record views . . . Meanwhile, let's personalize it! Choose your app …" at bounding box center [784, 305] width 1568 height 610
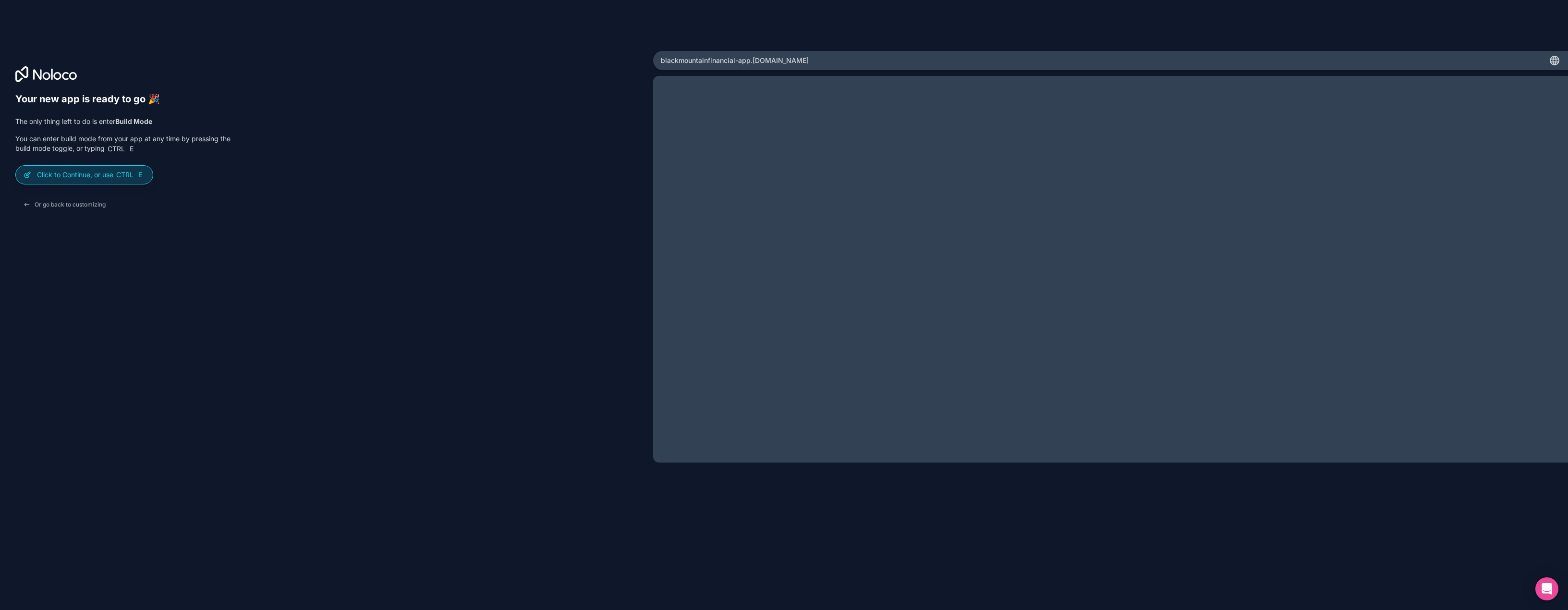
click at [114, 171] on p "Click to Continue, or use Ctrl E" at bounding box center [91, 174] width 108 height 10
